Goal: Transaction & Acquisition: Purchase product/service

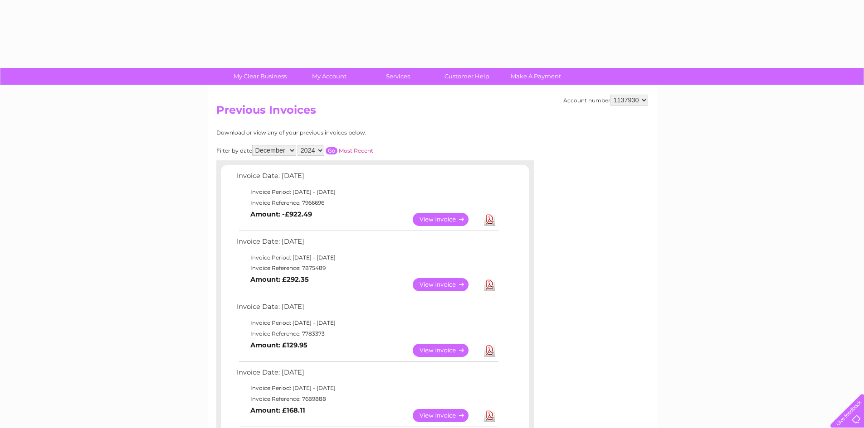
select select "12"
select select "2024"
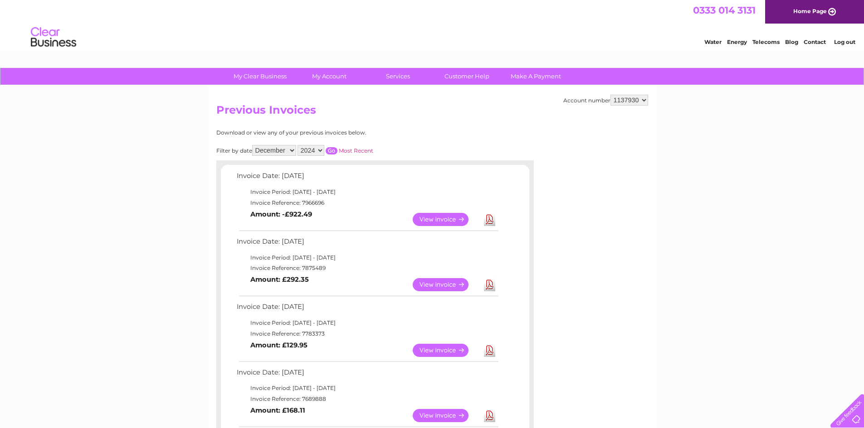
click at [629, 102] on select "1137930" at bounding box center [629, 100] width 38 height 11
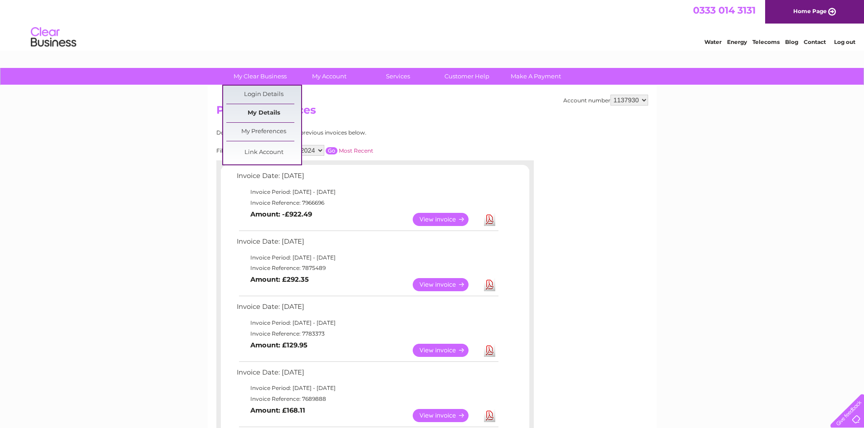
click at [256, 111] on link "My Details" at bounding box center [263, 113] width 75 height 18
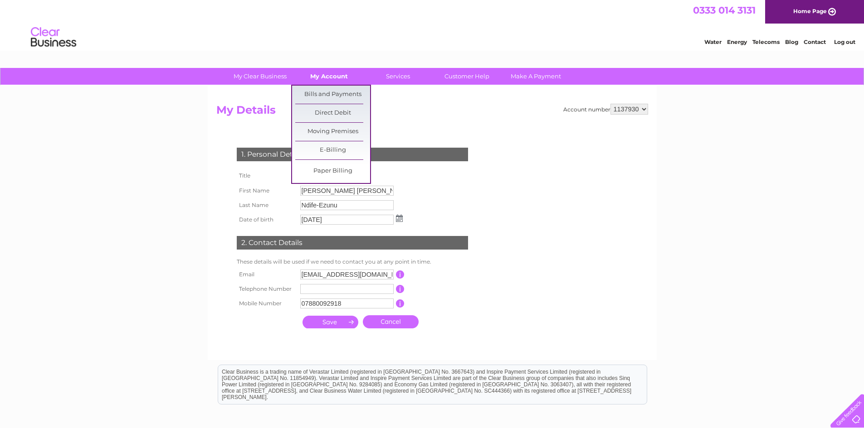
click at [324, 73] on link "My Account" at bounding box center [328, 76] width 75 height 17
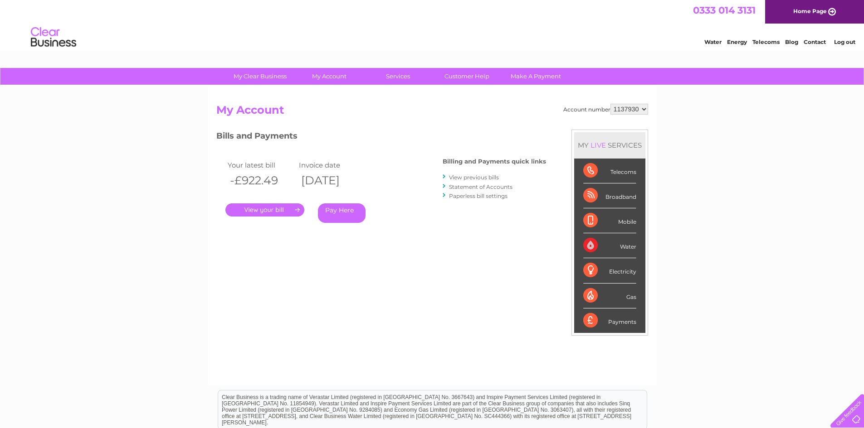
click at [358, 217] on link "Pay Here" at bounding box center [342, 213] width 48 height 19
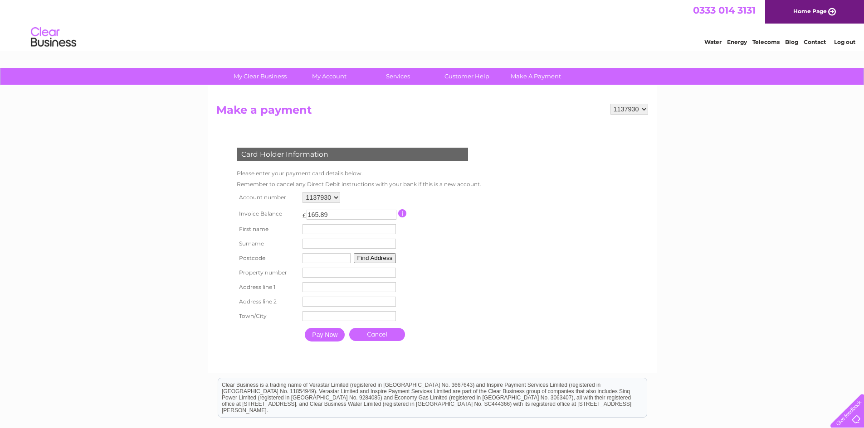
scroll to position [45, 0]
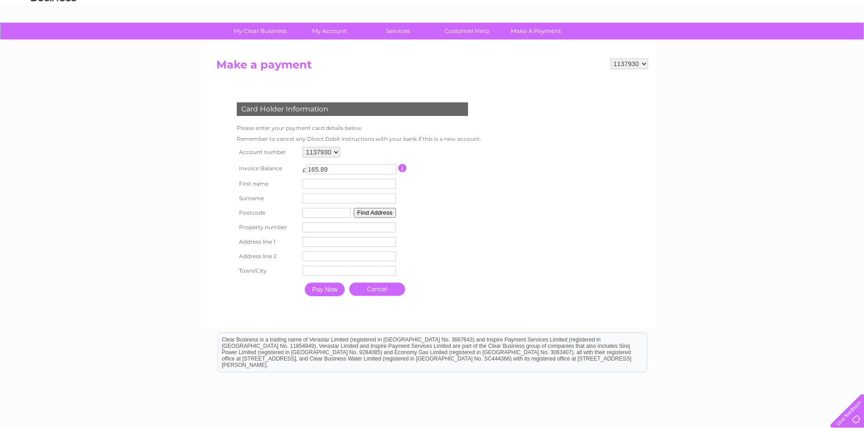
click at [312, 184] on input "text" at bounding box center [348, 184] width 93 height 10
type input "Nnenna"
click at [314, 204] on input "text" at bounding box center [349, 199] width 93 height 10
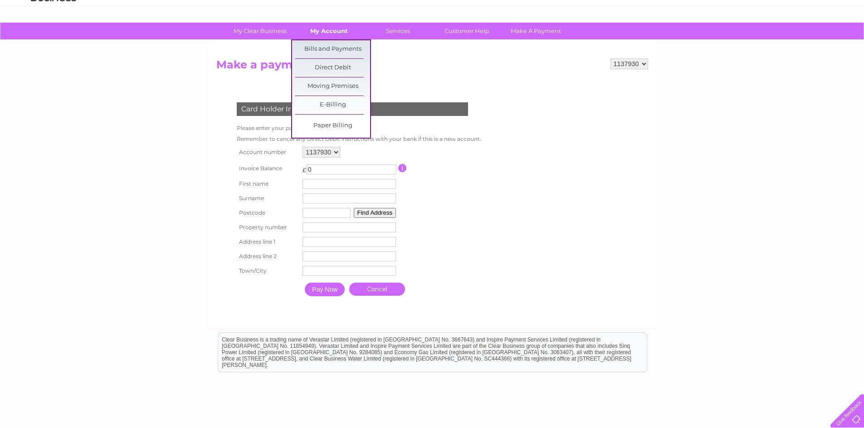
click at [330, 34] on link "My Account" at bounding box center [328, 31] width 75 height 17
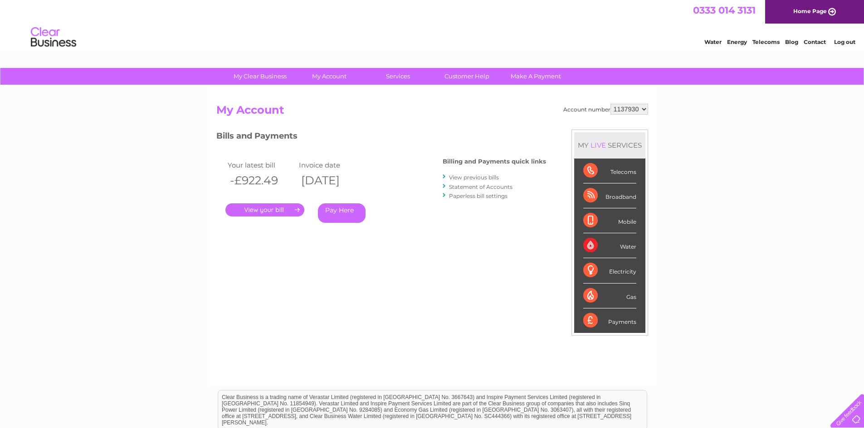
click at [268, 212] on link "." at bounding box center [264, 210] width 79 height 13
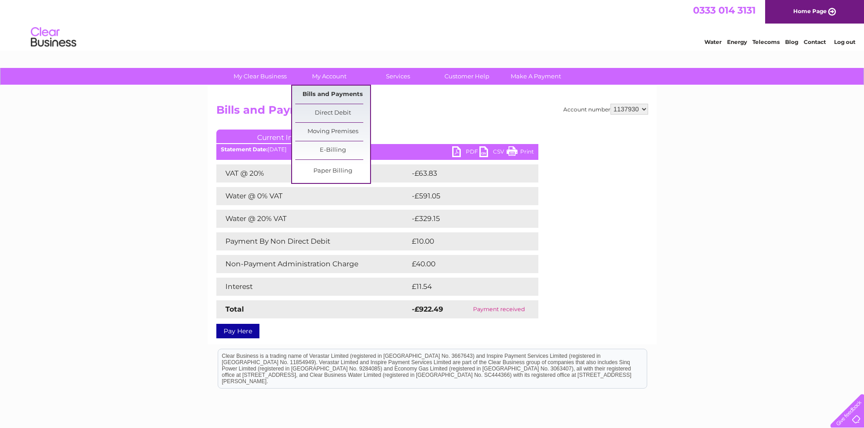
click at [340, 96] on link "Bills and Payments" at bounding box center [332, 95] width 75 height 18
